Goal: Download file/media

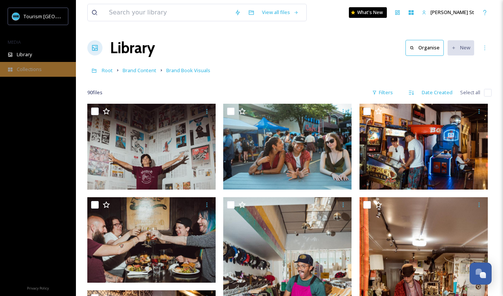
click at [29, 68] on span "Collections" at bounding box center [29, 69] width 25 height 7
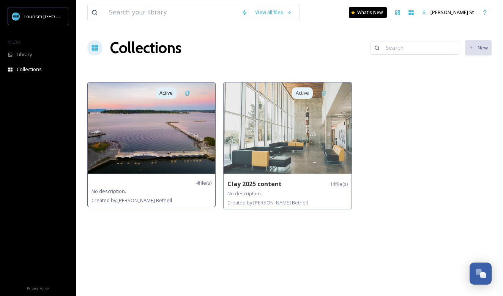
click at [166, 127] on img at bounding box center [152, 127] width 128 height 91
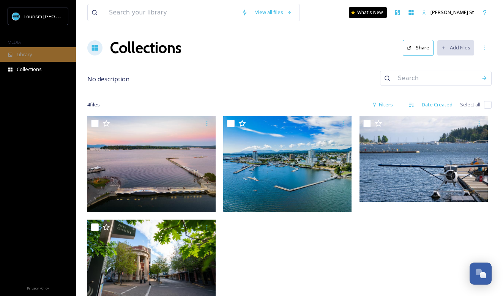
click at [23, 54] on span "Library" at bounding box center [24, 54] width 15 height 7
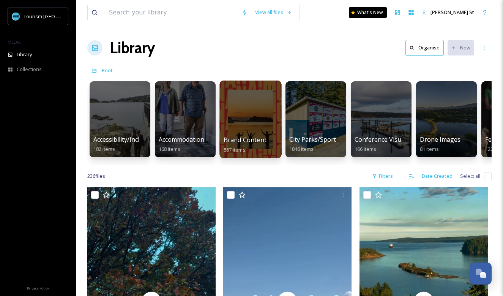
click at [262, 121] on div at bounding box center [251, 120] width 62 height 78
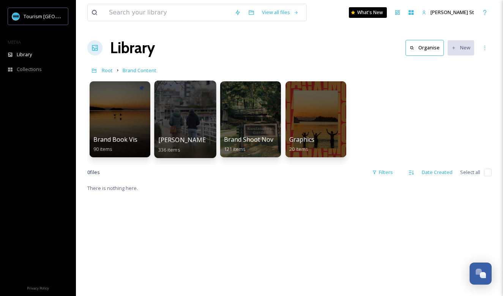
click at [198, 116] on div at bounding box center [185, 120] width 62 height 78
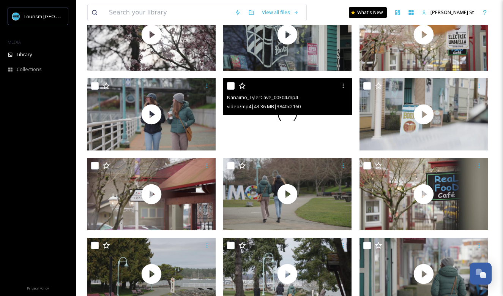
scroll to position [503, 0]
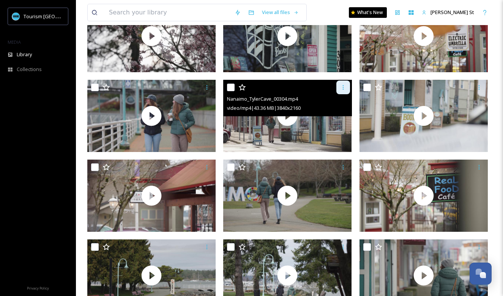
click at [345, 87] on icon at bounding box center [343, 87] width 6 height 6
click at [341, 116] on span "Download" at bounding box center [334, 118] width 23 height 7
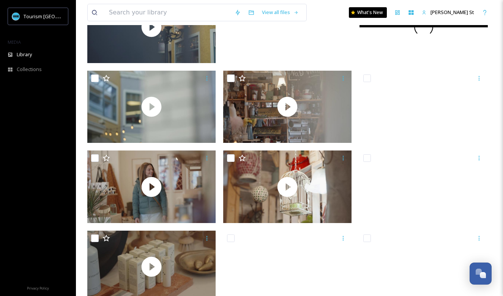
scroll to position [4590, 0]
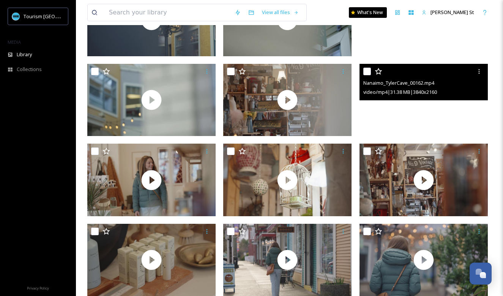
click at [472, 115] on video "Nanaimo_TylerCave_00162.mp4" at bounding box center [424, 100] width 128 height 72
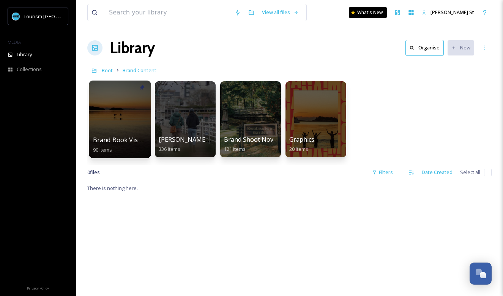
click at [126, 111] on div at bounding box center [120, 120] width 62 height 78
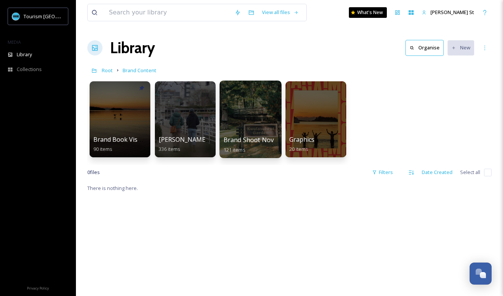
click at [249, 112] on div at bounding box center [251, 120] width 62 height 78
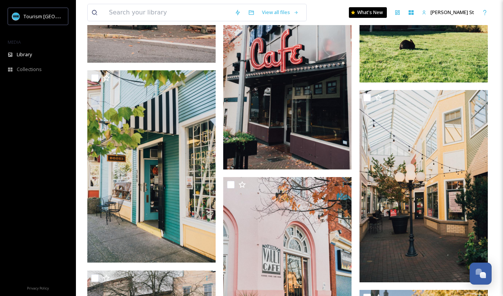
scroll to position [1872, 0]
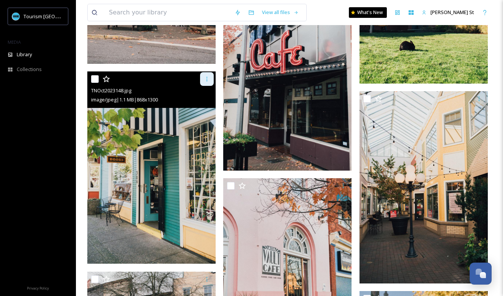
click at [206, 82] on div at bounding box center [207, 79] width 14 height 14
click at [200, 109] on span "Download" at bounding box center [198, 110] width 23 height 7
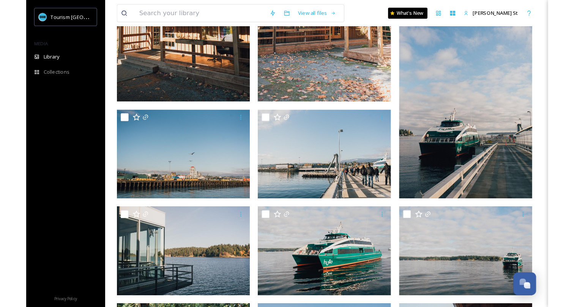
scroll to position [0, 0]
